Goal: Information Seeking & Learning: Understand process/instructions

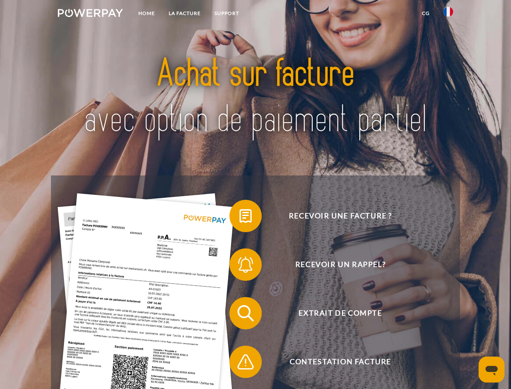
click at [90, 14] on img at bounding box center [90, 13] width 65 height 8
click at [449, 14] on img at bounding box center [449, 12] width 10 height 10
click at [426, 13] on link "CG" at bounding box center [426, 13] width 21 height 15
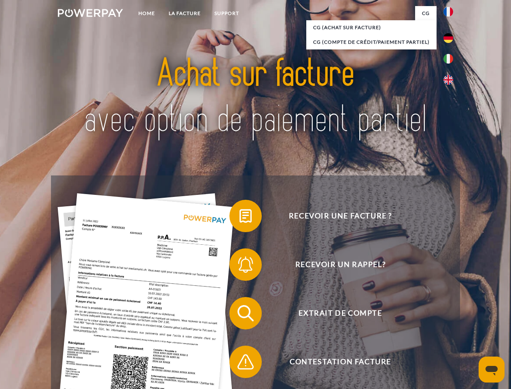
click at [240, 217] on span at bounding box center [233, 216] width 40 height 40
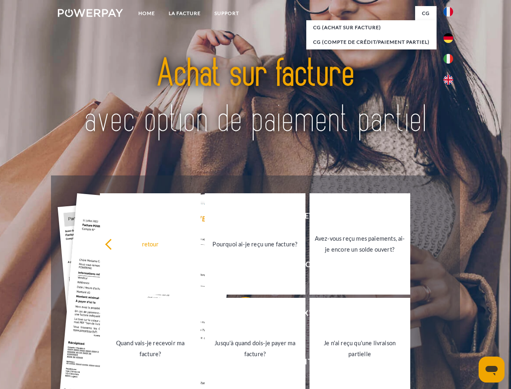
click at [240, 266] on link "Pourquoi ai-je reçu une facture?" at bounding box center [255, 243] width 101 height 101
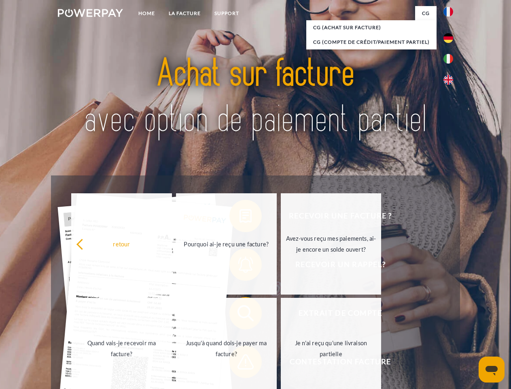
click at [240, 315] on span at bounding box center [233, 313] width 40 height 40
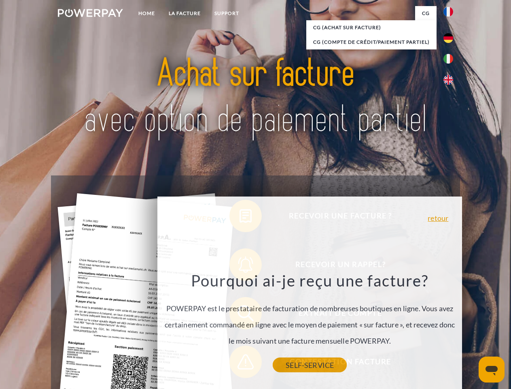
click at [273, 363] on link "SELF-SERVICE" at bounding box center [310, 365] width 74 height 15
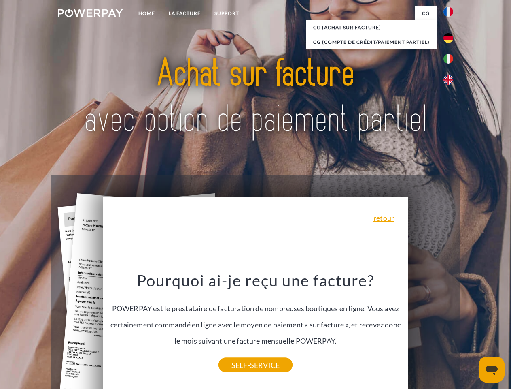
click at [492, 369] on icon "Ouvrir la fenêtre de messagerie" at bounding box center [492, 371] width 12 height 10
